Goal: Transaction & Acquisition: Purchase product/service

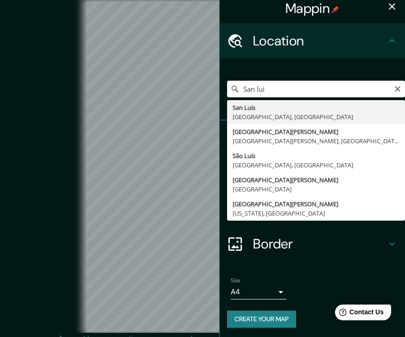
scroll to position [6, 0]
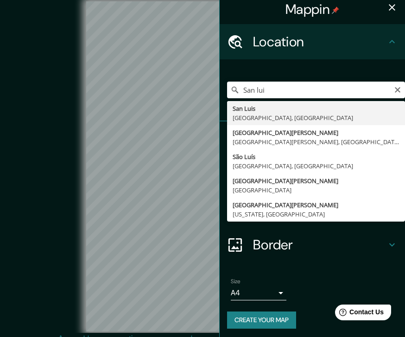
type input "San Luis Potosí, San Luis Potosí, México"
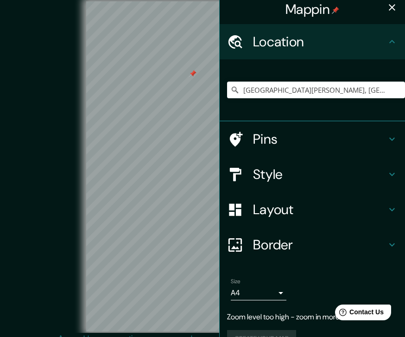
click at [314, 213] on h4 "Layout" at bounding box center [319, 209] width 133 height 17
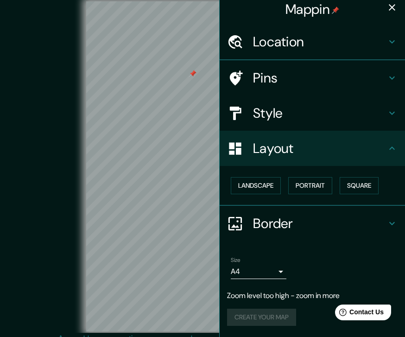
scroll to position [3, 0]
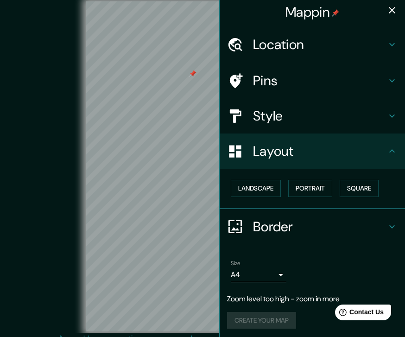
click at [258, 182] on button "Landscape" at bounding box center [256, 188] width 50 height 17
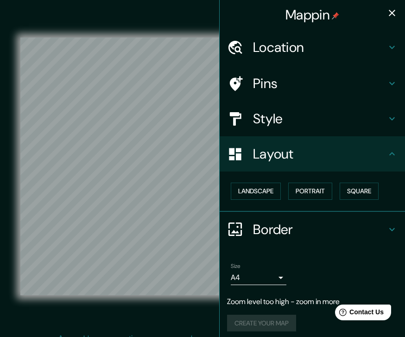
scroll to position [0, 0]
click at [344, 50] on h4 "Location" at bounding box center [319, 47] width 133 height 17
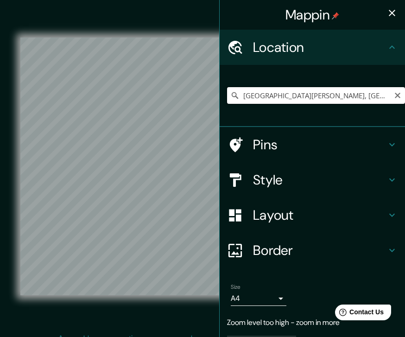
click at [372, 90] on input "San Luis Potosí, San Luis Potosí, México" at bounding box center [316, 95] width 178 height 17
click at [389, 17] on icon "button" at bounding box center [391, 12] width 11 height 11
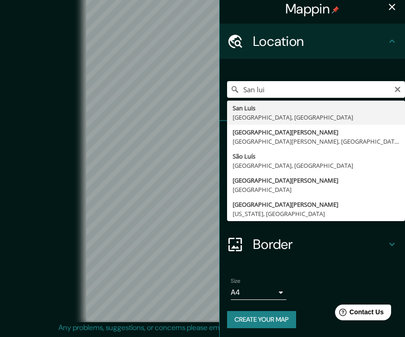
scroll to position [6, 0]
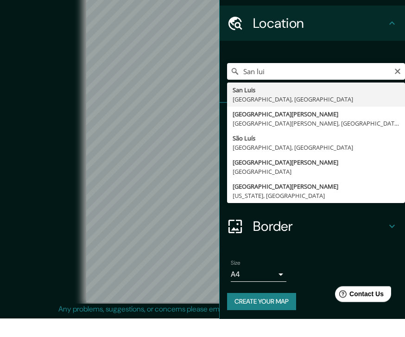
type input "[GEOGRAPHIC_DATA][PERSON_NAME], [GEOGRAPHIC_DATA][PERSON_NAME], [GEOGRAPHIC_DAT…"
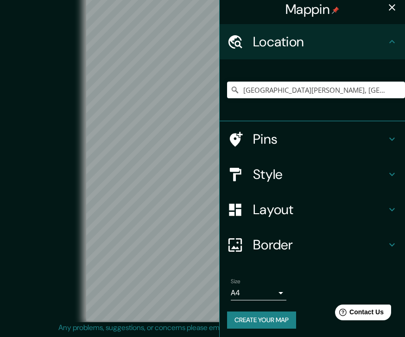
click at [321, 211] on h4 "Layout" at bounding box center [319, 209] width 133 height 17
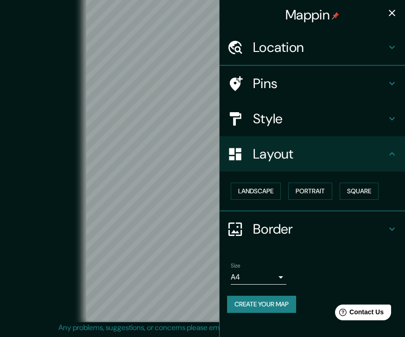
scroll to position [0, 0]
click at [267, 192] on button "Landscape" at bounding box center [256, 190] width 50 height 17
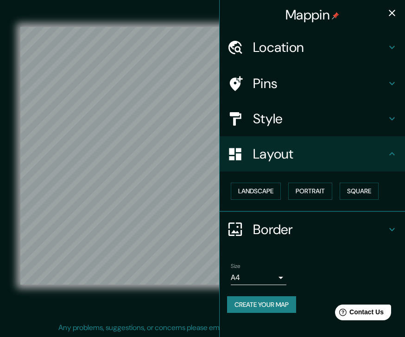
click at [319, 125] on h4 "Style" at bounding box center [319, 118] width 133 height 17
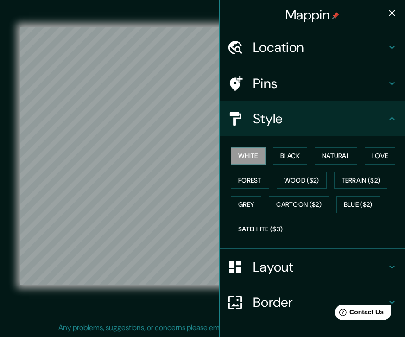
click at [258, 179] on button "Forest" at bounding box center [250, 180] width 38 height 17
click at [305, 152] on button "Black" at bounding box center [290, 155] width 35 height 17
click at [347, 154] on button "Natural" at bounding box center [335, 155] width 43 height 17
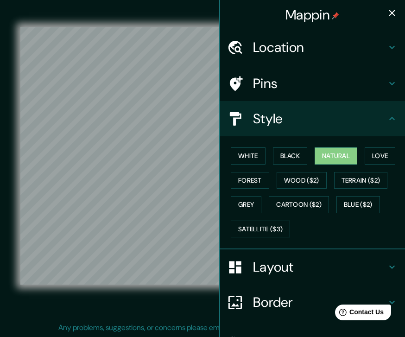
click at [392, 17] on icon "button" at bounding box center [391, 12] width 11 height 11
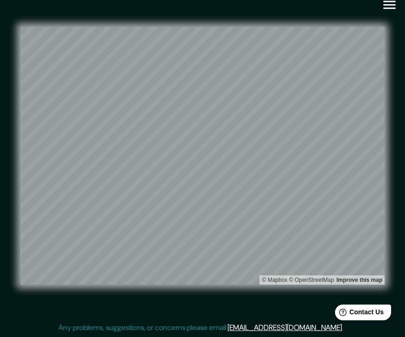
click at [400, 15] on div "Mappin Location San Luis Potosí, San Luis Potosí, México Pins Style White Black…" at bounding box center [202, 162] width 405 height 347
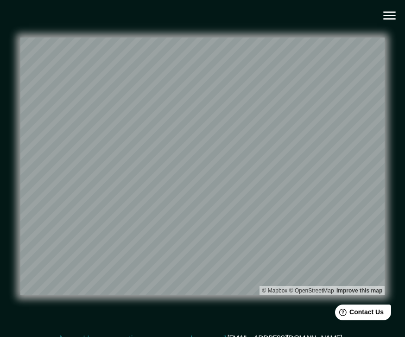
click at [385, 26] on button "button" at bounding box center [389, 16] width 24 height 24
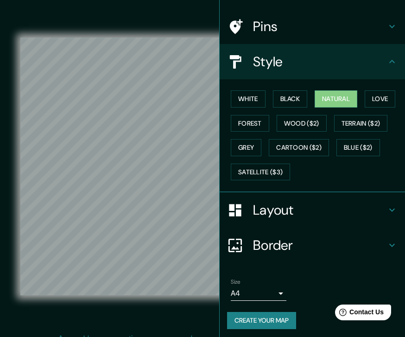
scroll to position [56, 0]
click at [277, 321] on button "Create your map" at bounding box center [261, 320] width 69 height 17
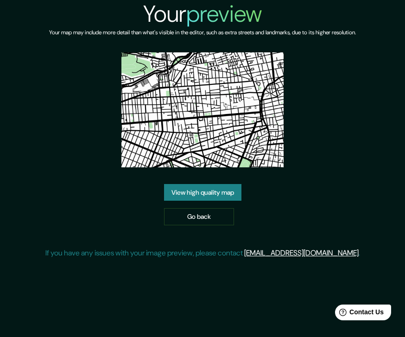
click at [205, 191] on link "View high quality map" at bounding box center [202, 192] width 77 height 17
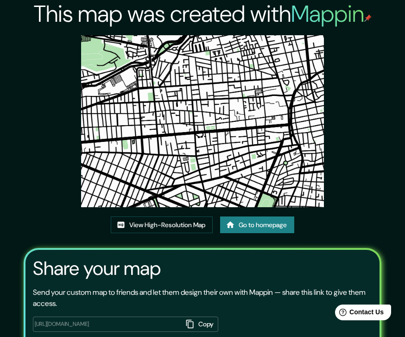
click at [270, 118] on img at bounding box center [202, 121] width 243 height 172
